Goal: Communication & Community: Connect with others

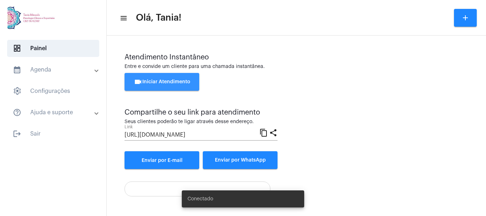
click at [158, 82] on span "videocam Iniciar Atendimento" at bounding box center [162, 81] width 57 height 5
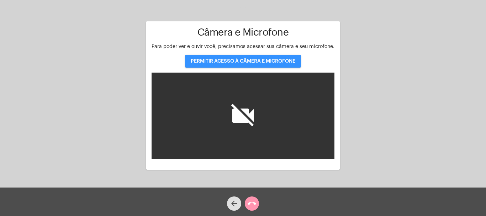
click at [241, 60] on span "PERMITIR ACESSO À CÂMERA E MICROFONE" at bounding box center [243, 61] width 105 height 5
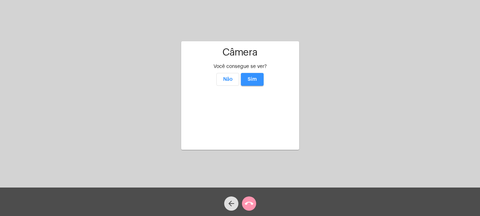
click at [255, 77] on span "Sim" at bounding box center [252, 79] width 9 height 5
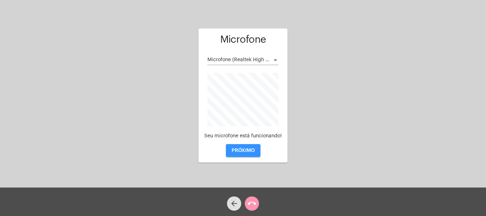
click at [240, 149] on span "PRÓXIMO" at bounding box center [242, 150] width 23 height 5
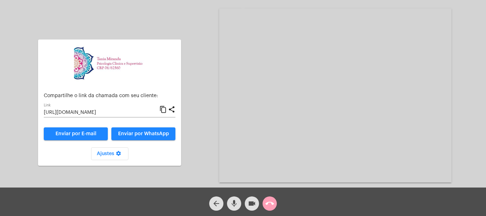
click at [270, 201] on mat-icon "call_end" at bounding box center [269, 203] width 9 height 9
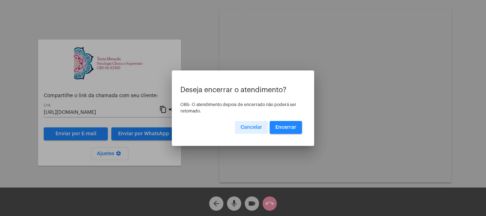
click at [279, 128] on span "Encerrar" at bounding box center [285, 127] width 21 height 5
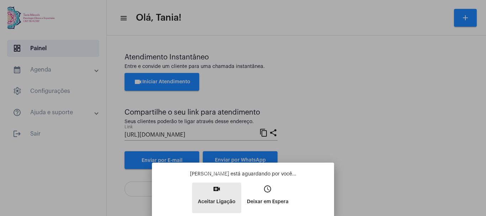
click at [217, 188] on mat-icon "video_call" at bounding box center [216, 189] width 9 height 9
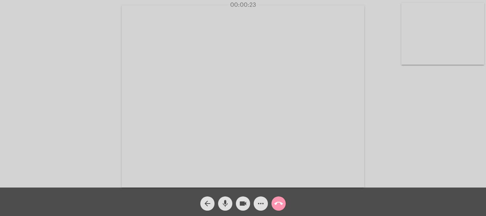
click at [251, 147] on video at bounding box center [243, 96] width 243 height 182
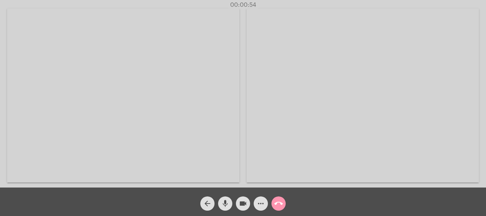
click at [214, 101] on video at bounding box center [123, 96] width 232 height 174
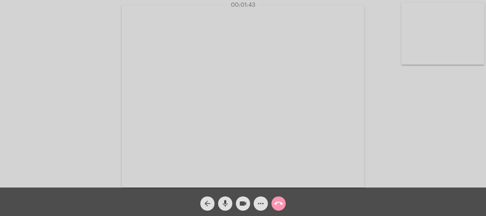
click at [305, 200] on div "arrow_back mic videocam more_horiz call_end" at bounding box center [243, 201] width 486 height 28
click at [260, 204] on mat-icon "more_horiz" at bounding box center [260, 203] width 9 height 9
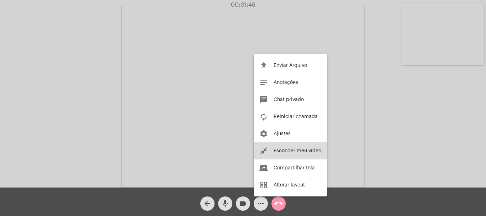
click at [297, 153] on span "Esconder meu vídeo" at bounding box center [297, 150] width 48 height 5
